Goal: Transaction & Acquisition: Purchase product/service

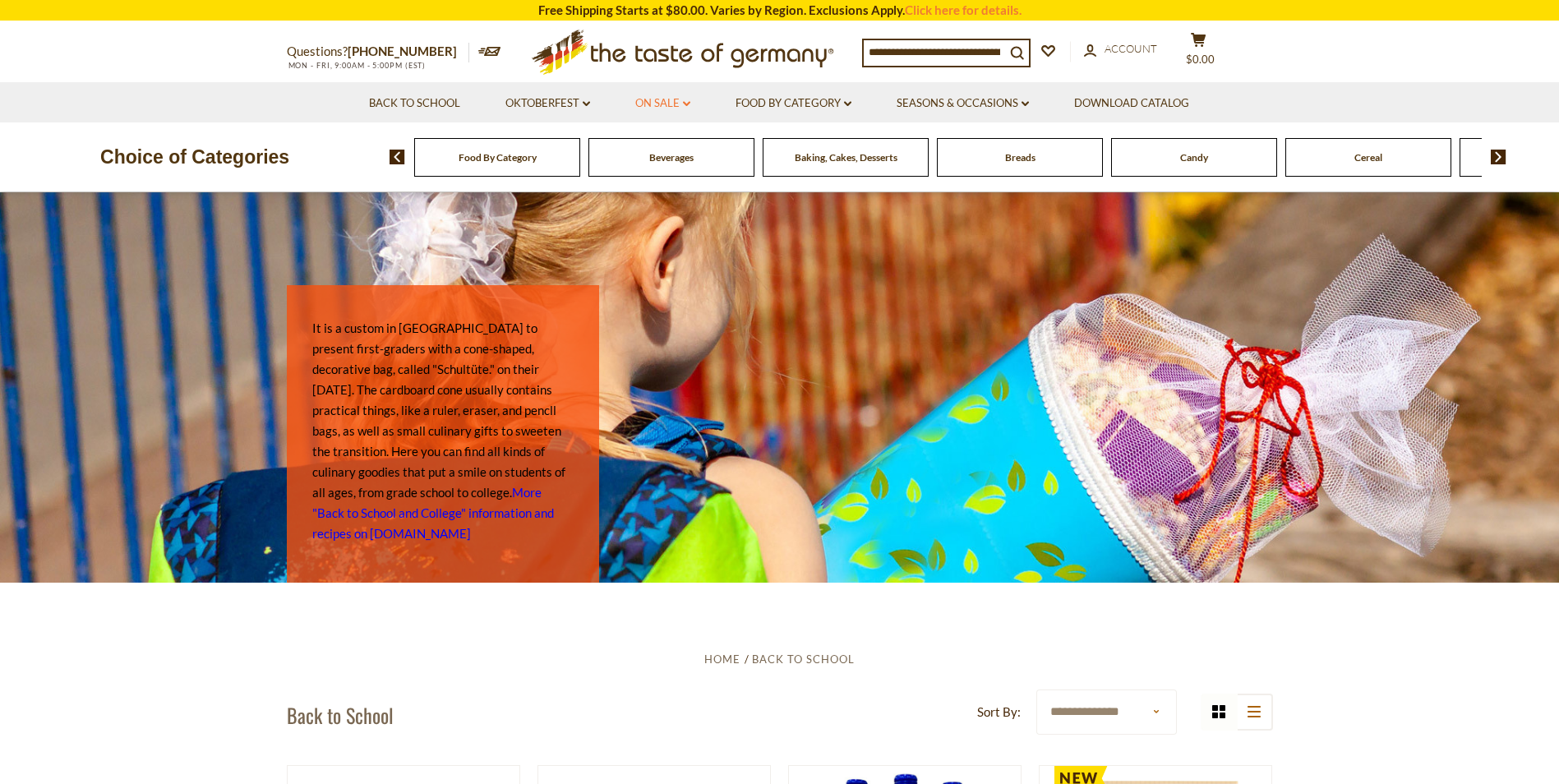
click at [670, 102] on link "On Sale dropdown_arrow" at bounding box center [662, 104] width 55 height 18
click at [676, 175] on link "Best By Deals" at bounding box center [664, 174] width 77 height 15
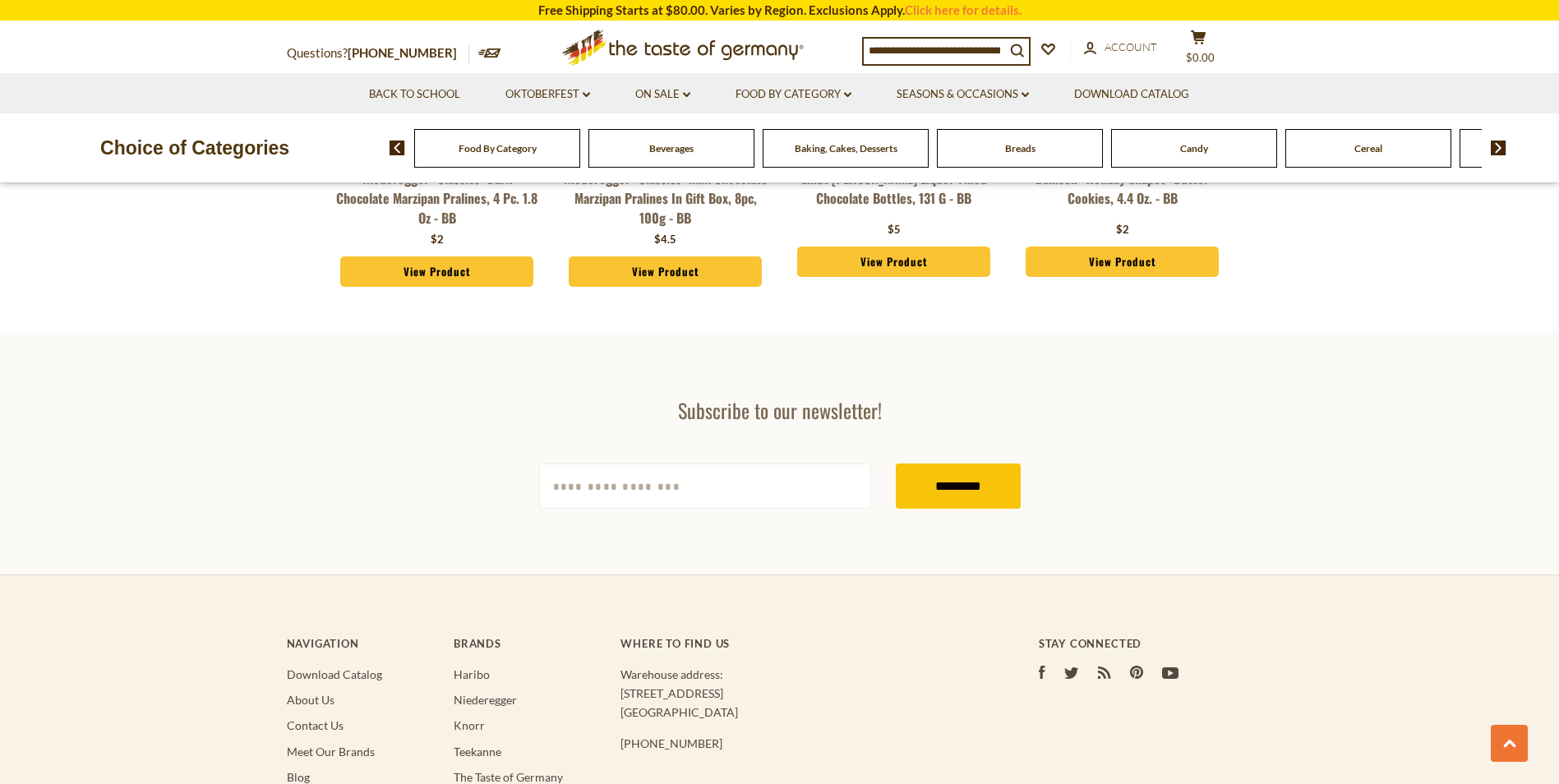
scroll to position [2280, 0]
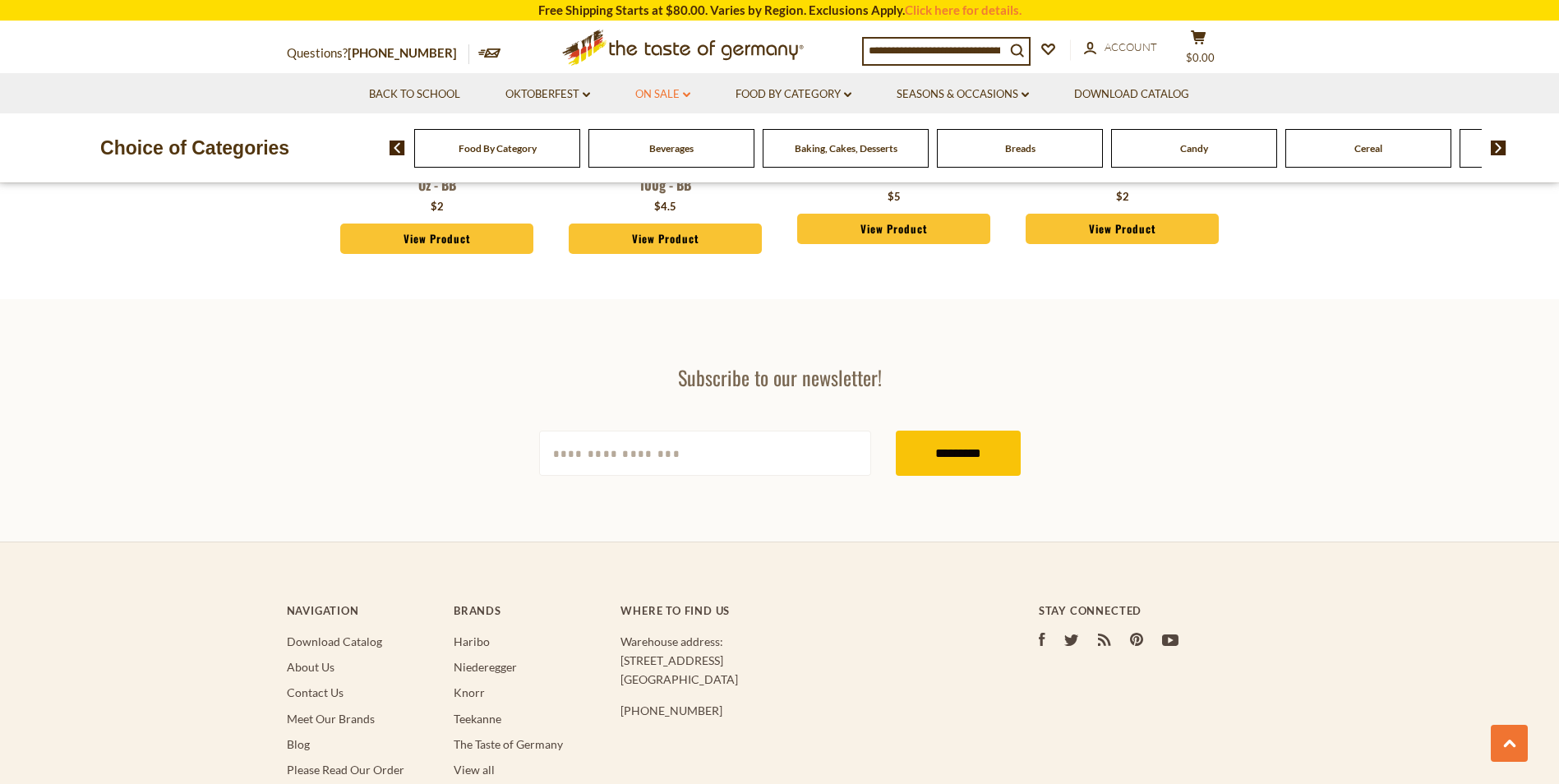
click at [675, 92] on link "On Sale dropdown_arrow" at bounding box center [662, 95] width 55 height 18
click at [662, 135] on link "All On Sale" at bounding box center [656, 137] width 59 height 15
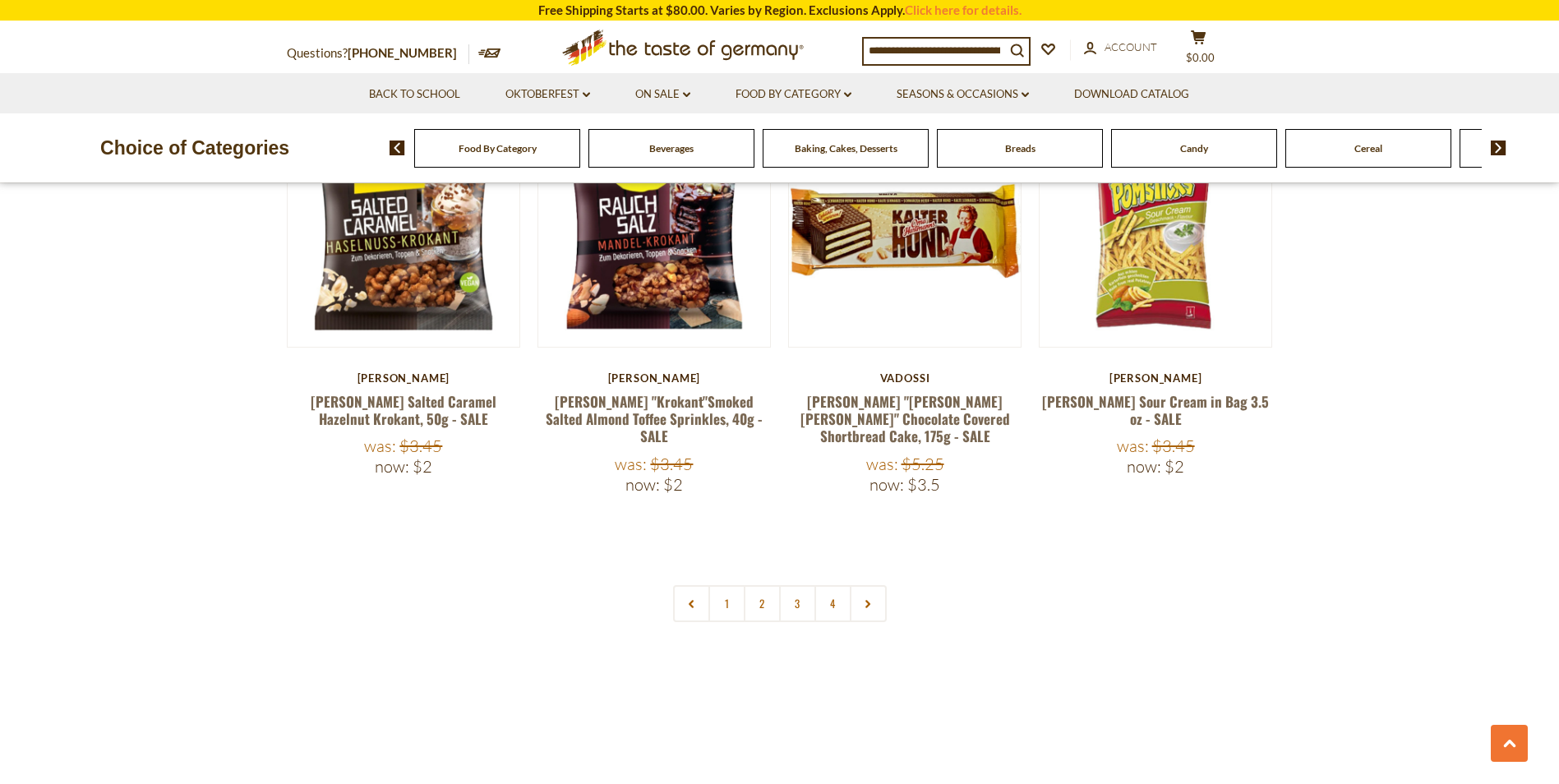
scroll to position [3760, 0]
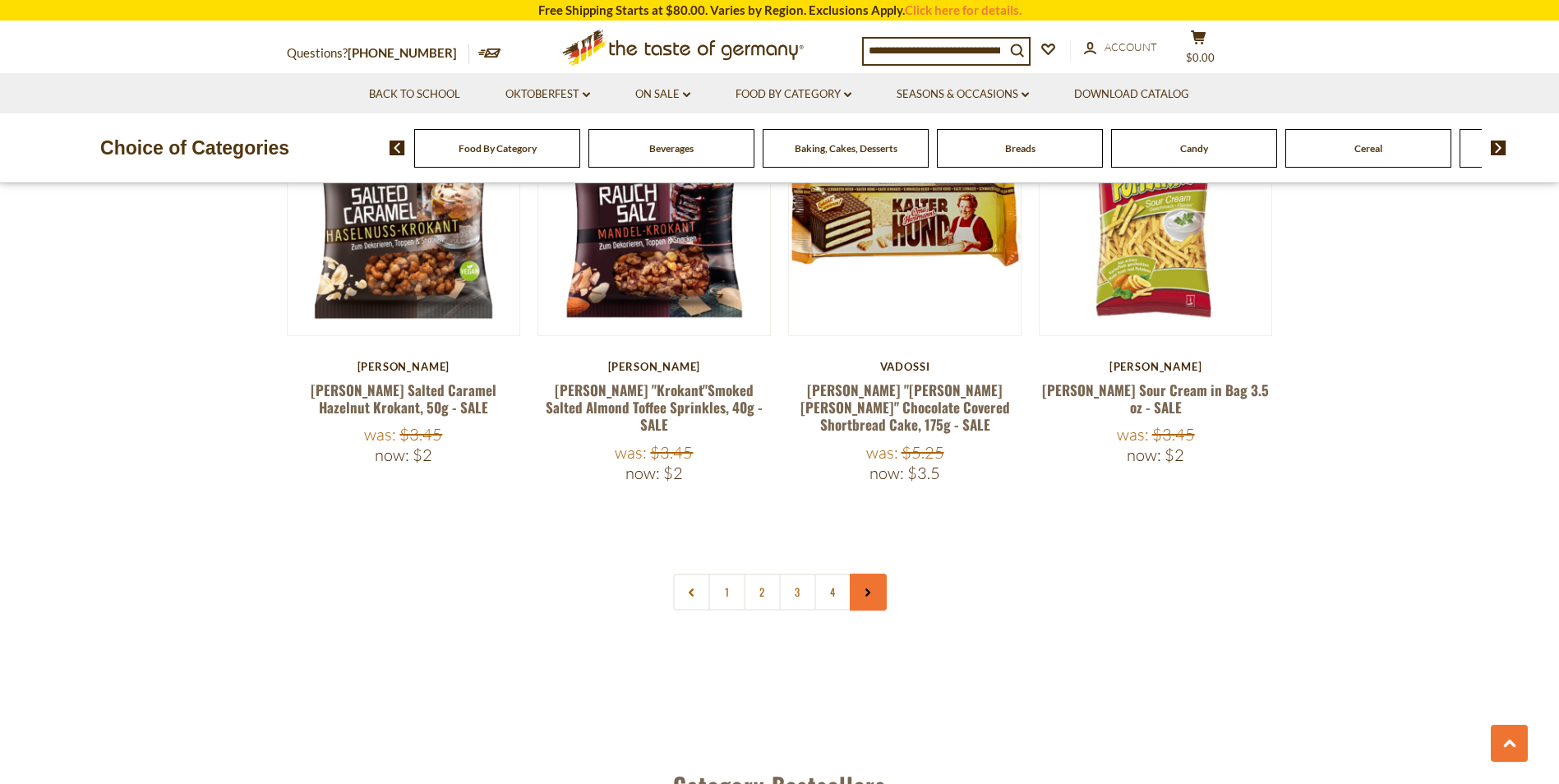
click at [866, 573] on link at bounding box center [868, 591] width 37 height 37
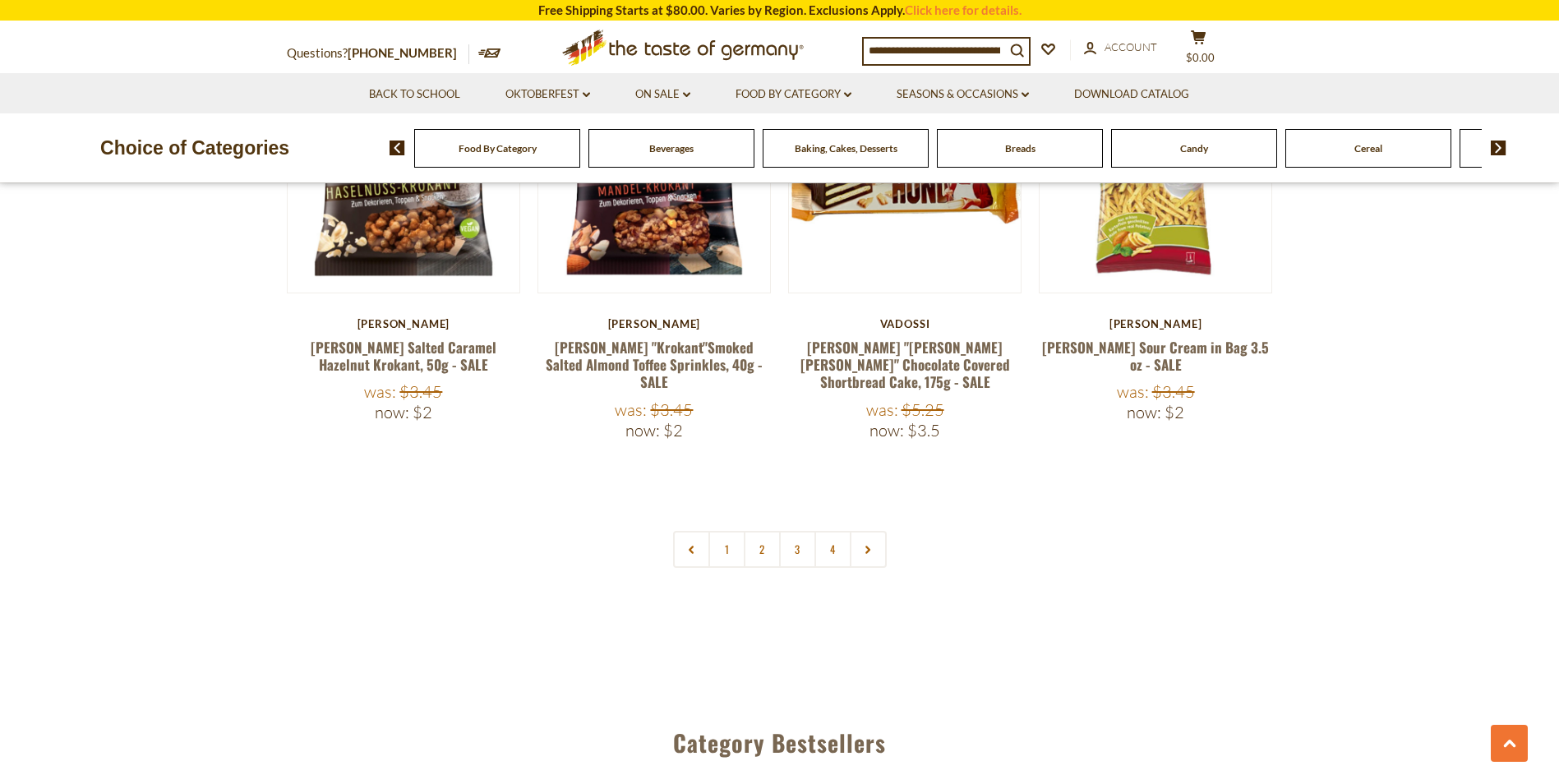
scroll to position [3825, 0]
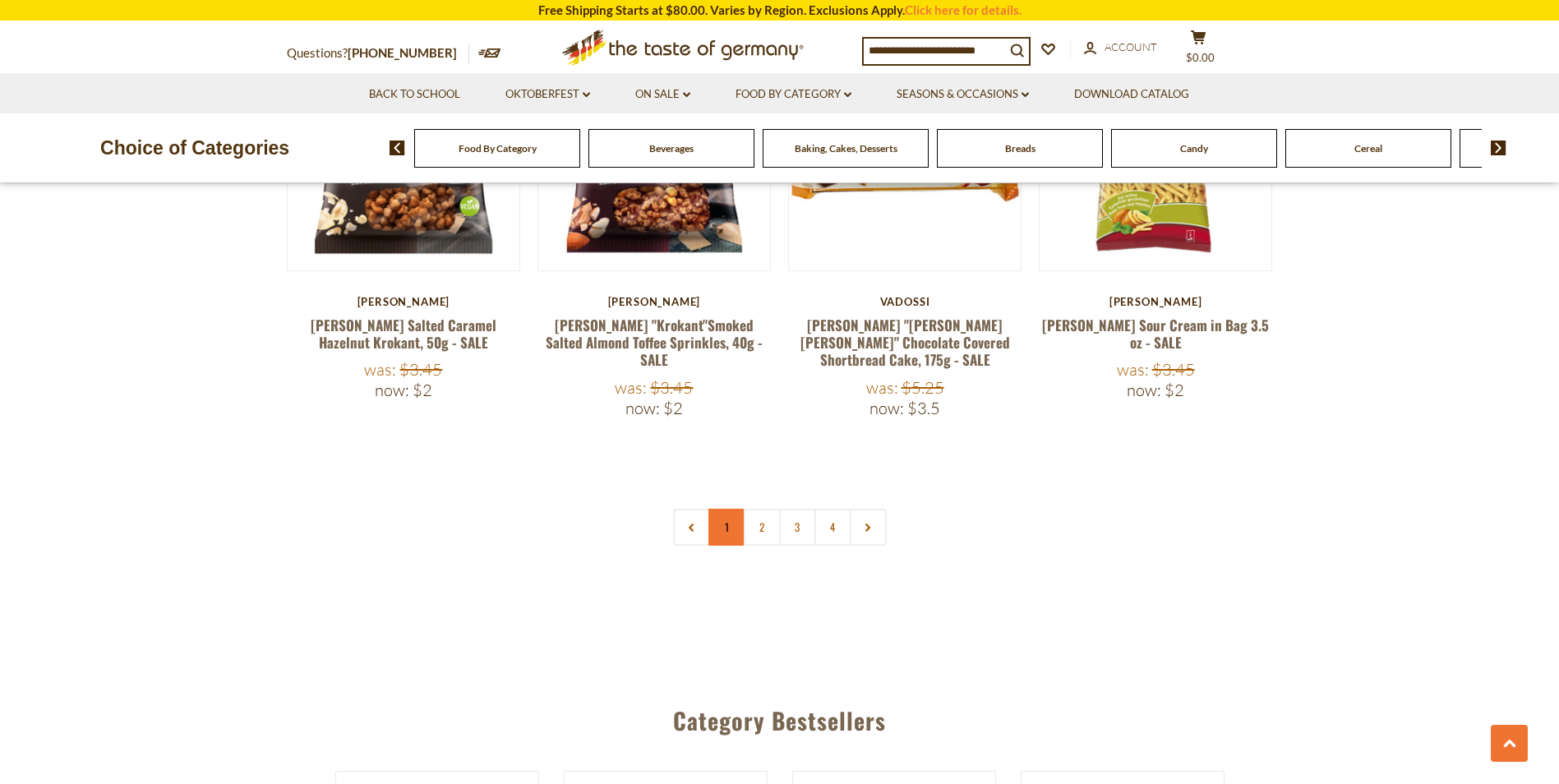
click at [723, 508] on link "1" at bounding box center [726, 527] width 37 height 37
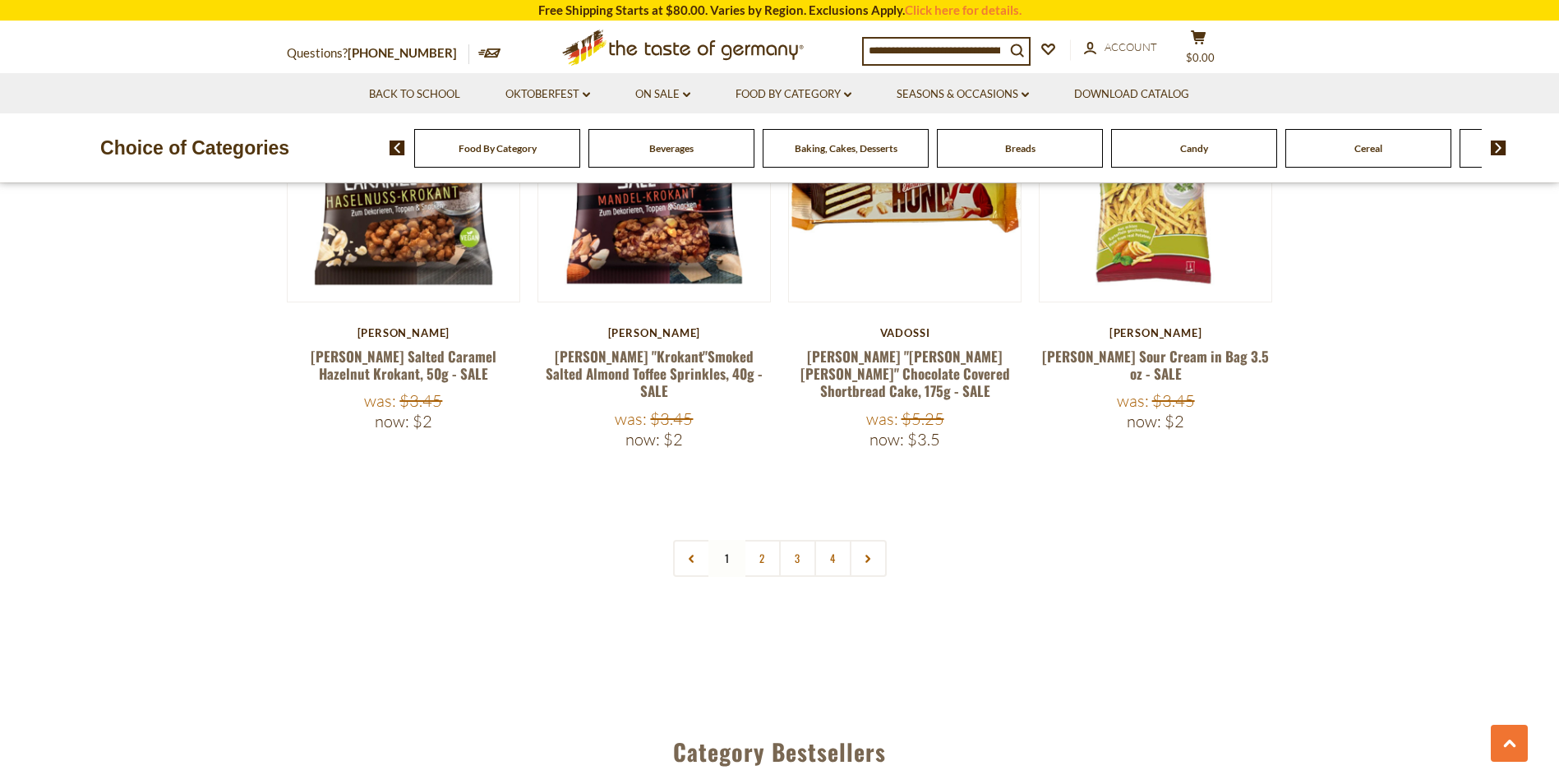
scroll to position [3871, 0]
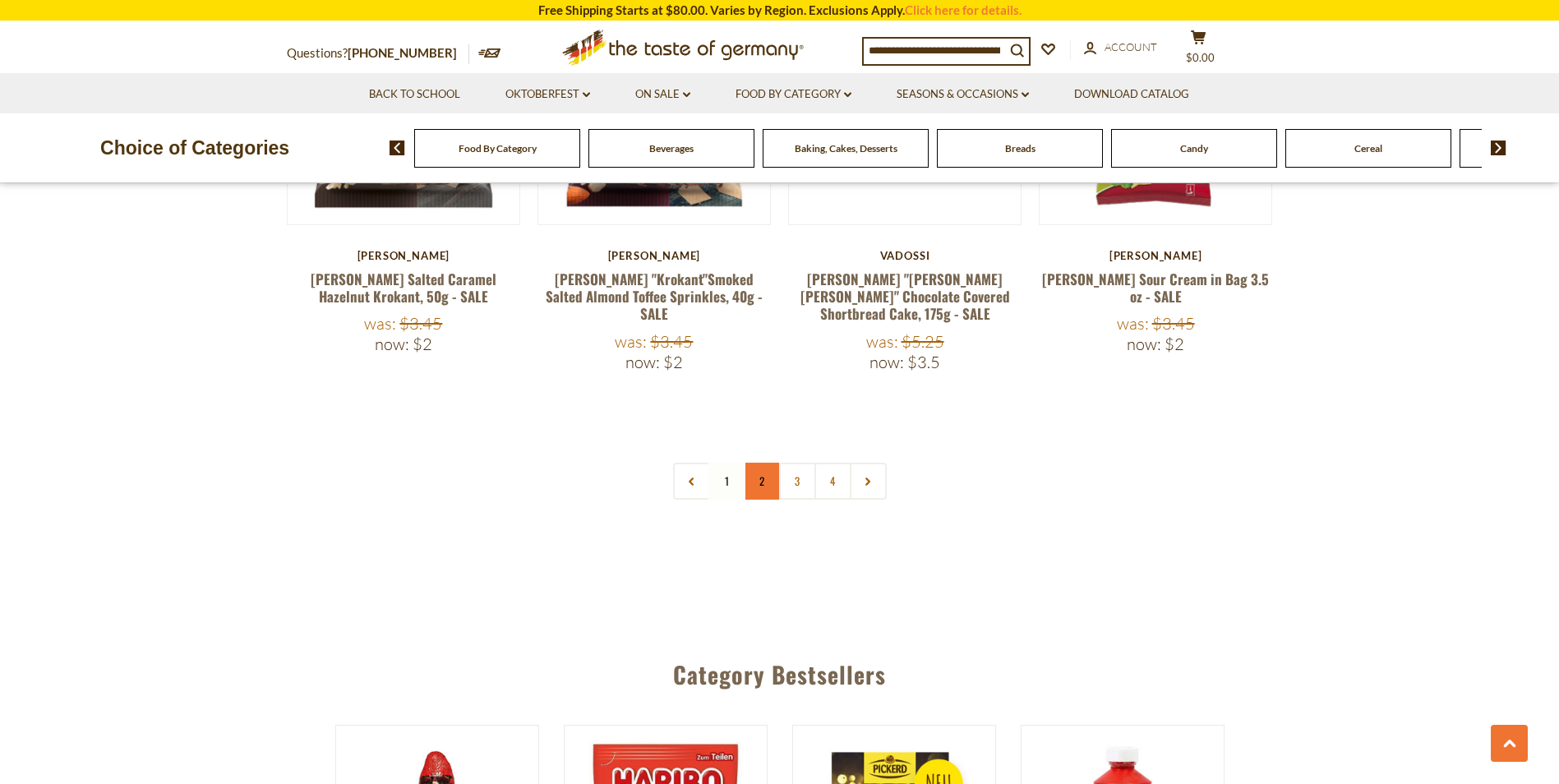
click at [765, 462] on link "2" at bounding box center [762, 480] width 37 height 37
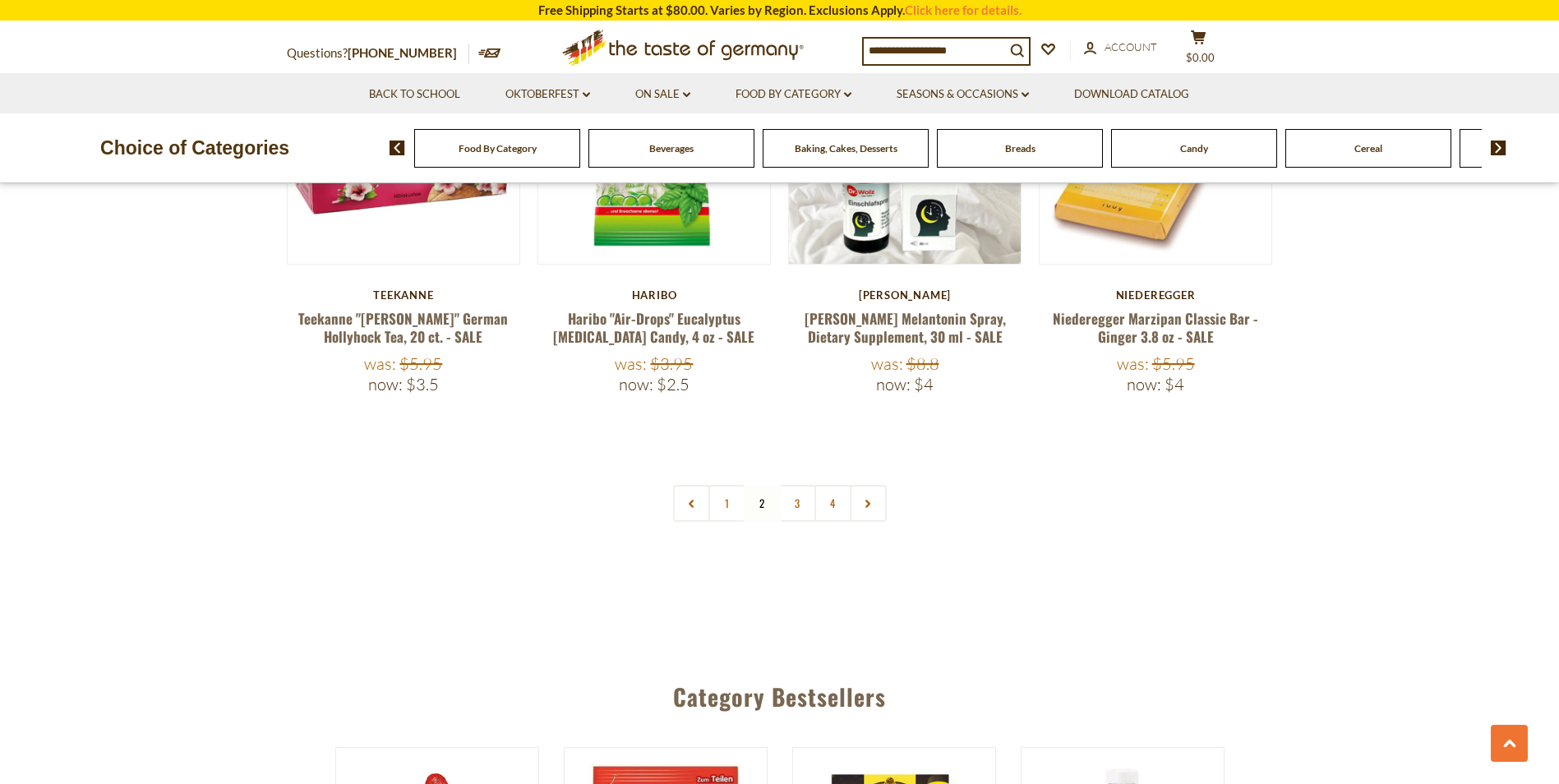
scroll to position [3829, 0]
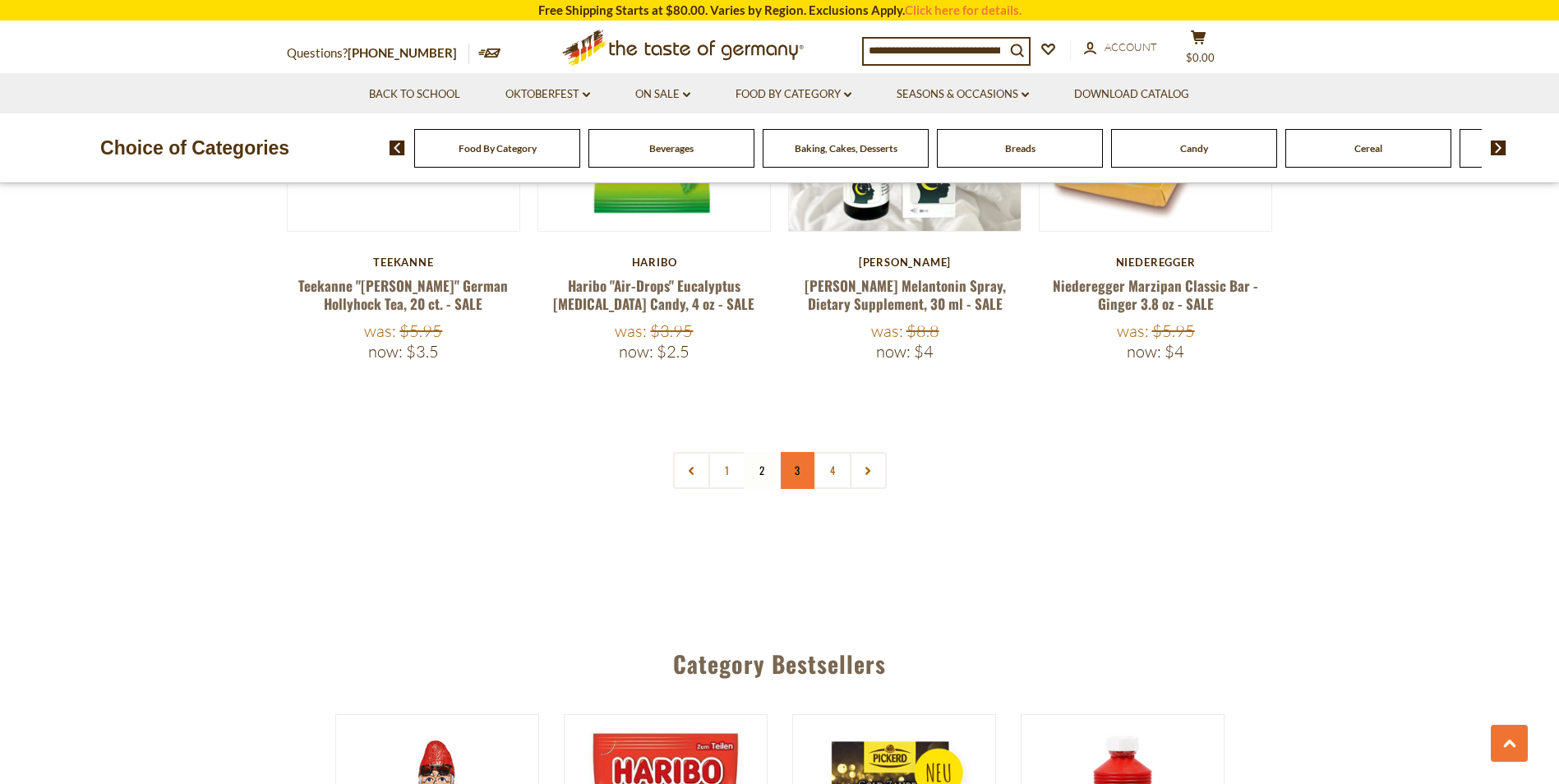
click at [802, 452] on link "3" at bounding box center [797, 470] width 37 height 37
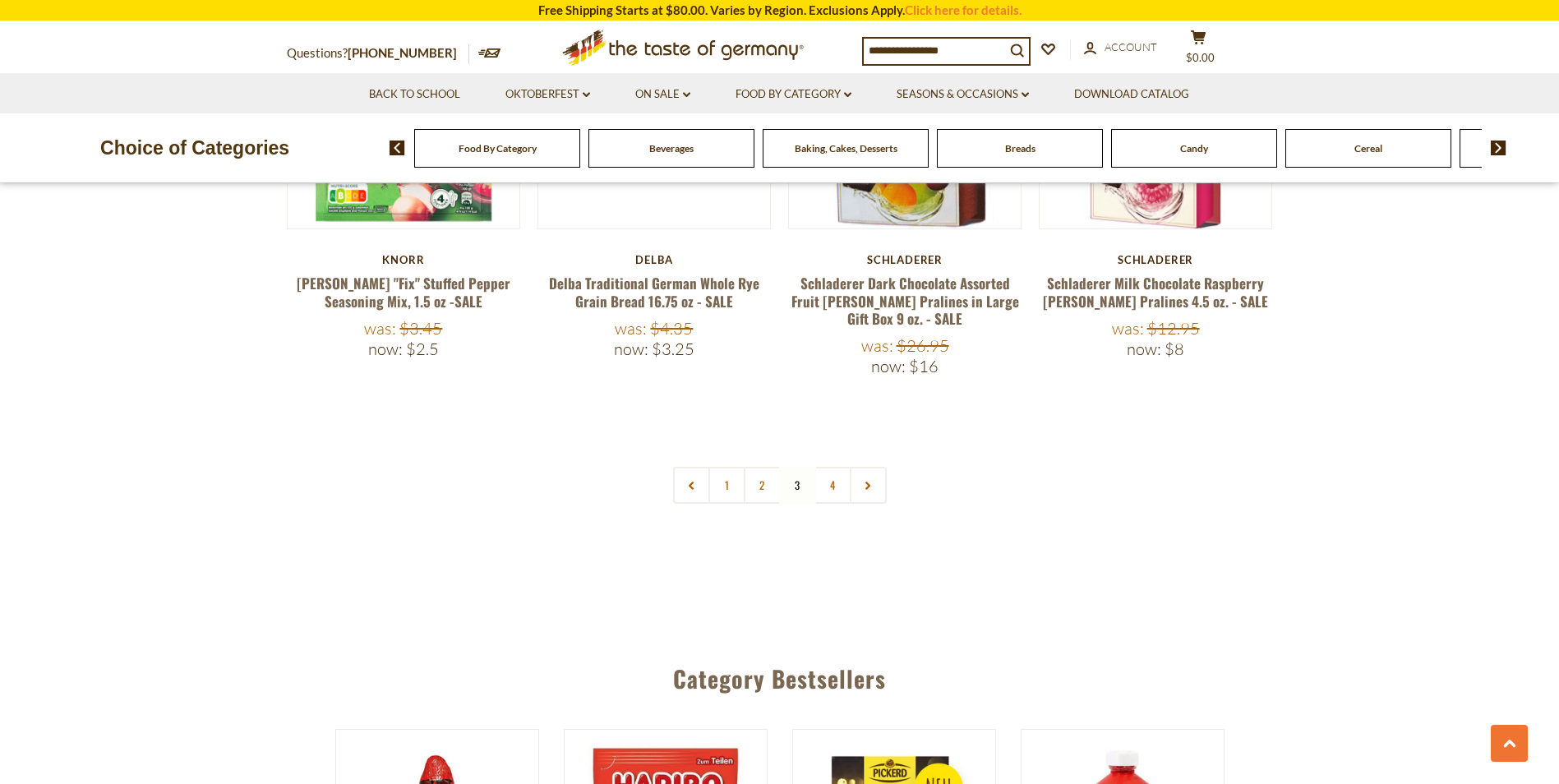
scroll to position [3913, 0]
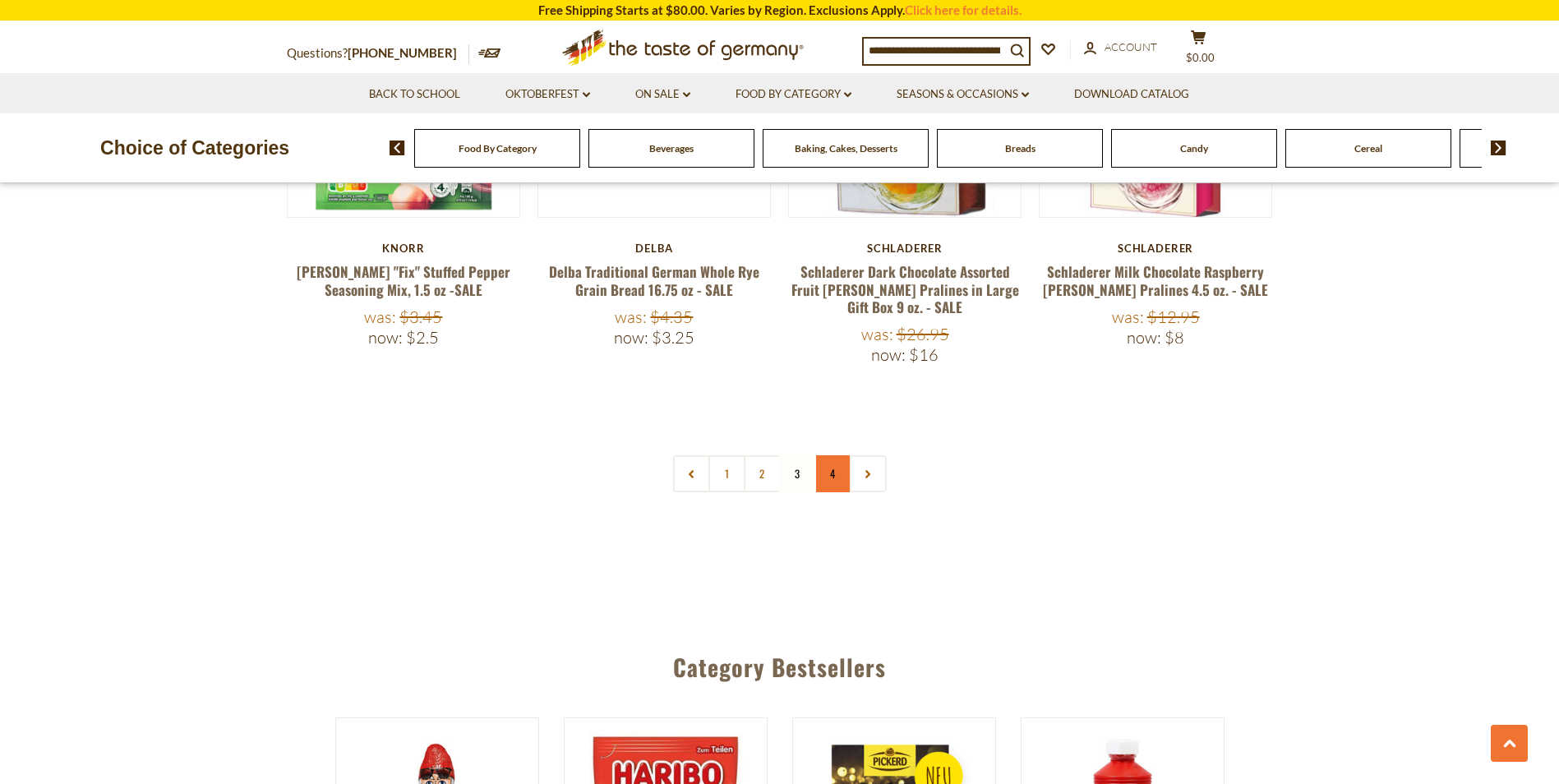
click at [832, 455] on link "4" at bounding box center [833, 473] width 37 height 37
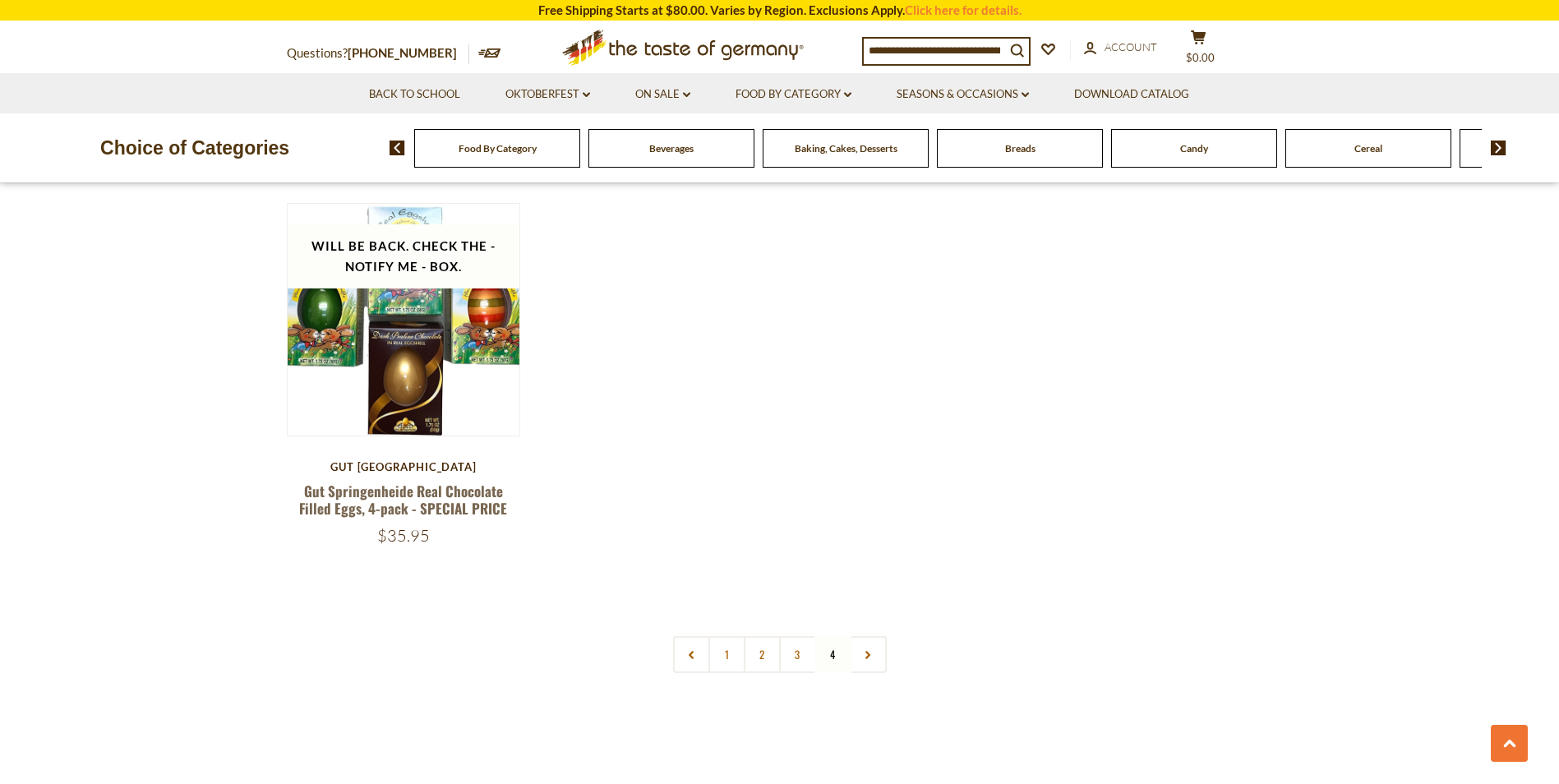
scroll to position [3718, 0]
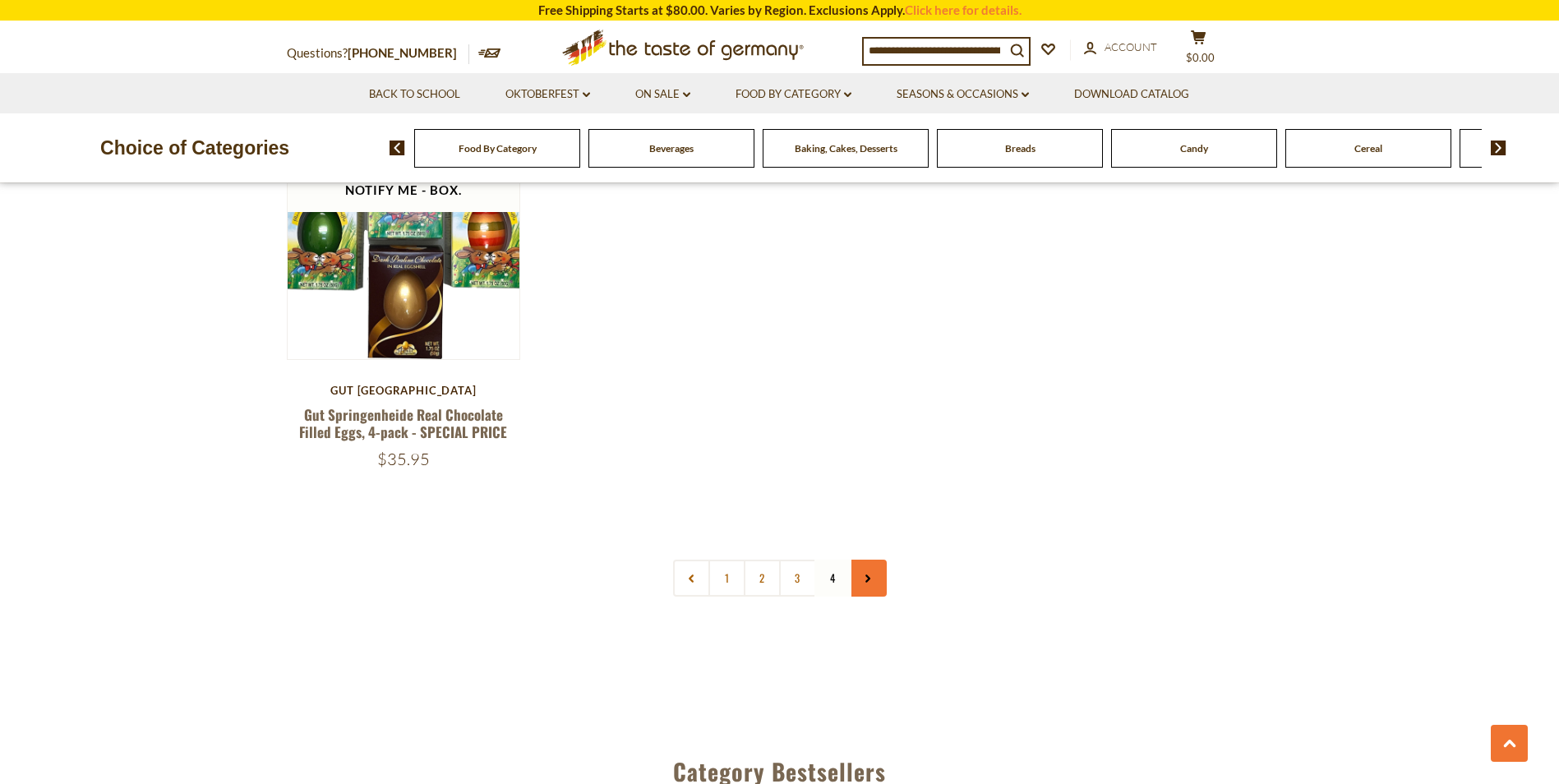
click at [863, 574] on icon at bounding box center [868, 578] width 10 height 8
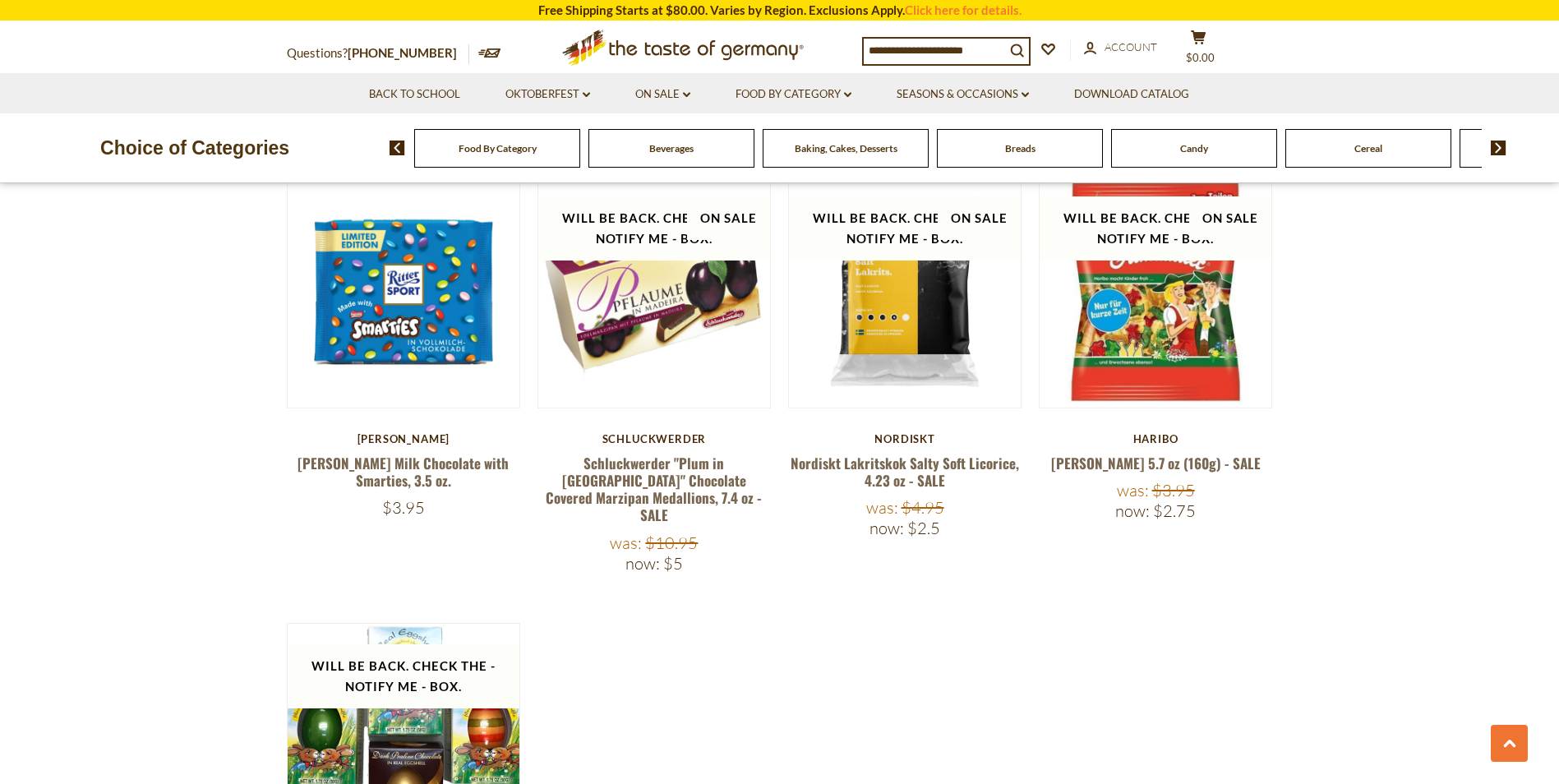
scroll to position [3297, 0]
